Goal: Entertainment & Leisure: Consume media (video, audio)

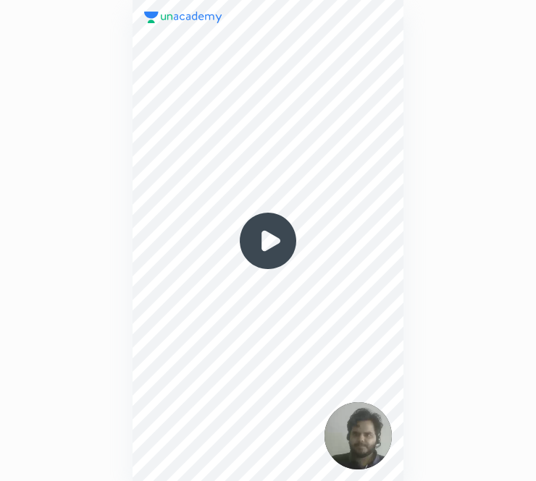
scroll to position [481, 304]
click at [266, 245] on img at bounding box center [267, 240] width 69 height 69
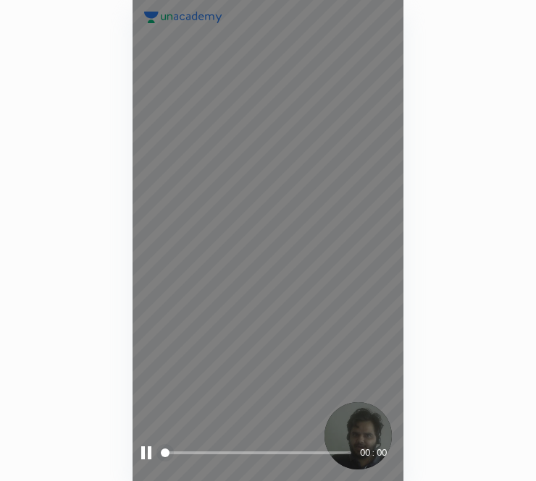
click at [198, 467] on div "00 : 00" at bounding box center [267, 240] width 271 height 481
click at [202, 458] on span at bounding box center [257, 453] width 188 height 22
click at [223, 445] on span at bounding box center [257, 453] width 188 height 22
click at [253, 445] on span at bounding box center [257, 453] width 188 height 22
click at [274, 446] on span at bounding box center [257, 453] width 188 height 22
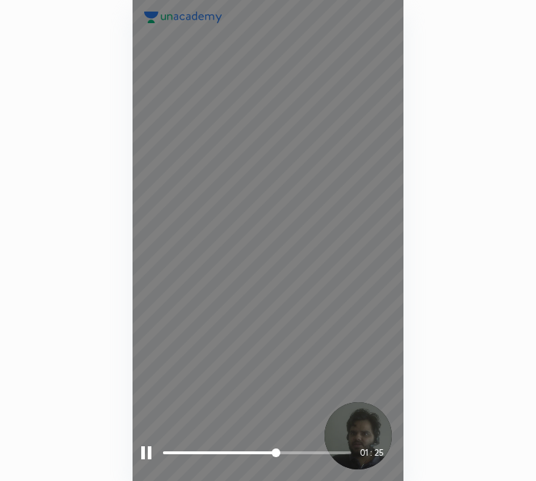
click at [293, 447] on span at bounding box center [257, 453] width 188 height 22
click at [299, 449] on span "styled slider" at bounding box center [294, 453] width 9 height 9
drag, startPoint x: 147, startPoint y: 452, endPoint x: 151, endPoint y: 436, distance: 16.3
click at [147, 451] on div at bounding box center [146, 453] width 10 height 13
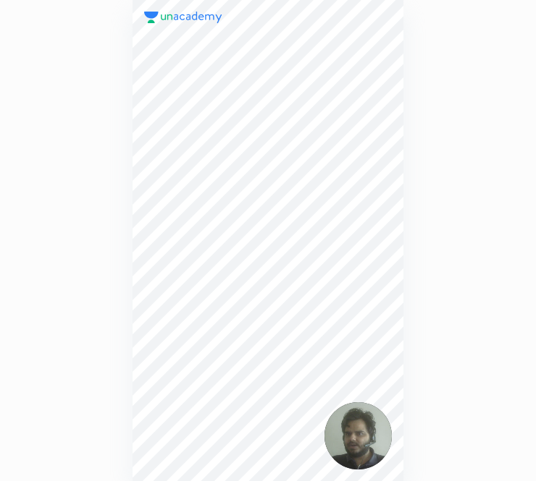
click at [93, 268] on div "02 : 03" at bounding box center [268, 240] width 536 height 481
